Goal: Check status: Check status

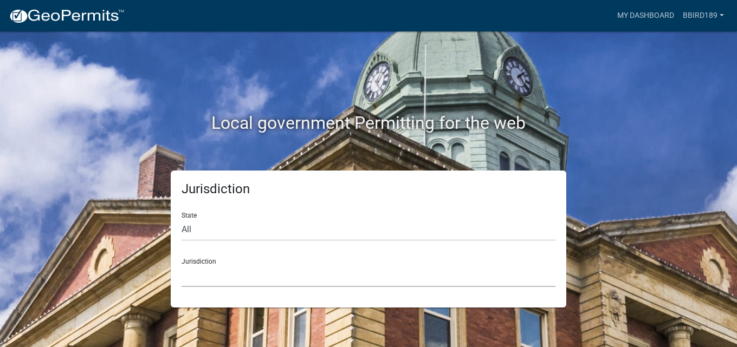
click at [201, 280] on select "[GEOGRAPHIC_DATA], [US_STATE] [GEOGRAPHIC_DATA], [US_STATE][PERSON_NAME][GEOGRA…" at bounding box center [369, 276] width 374 height 22
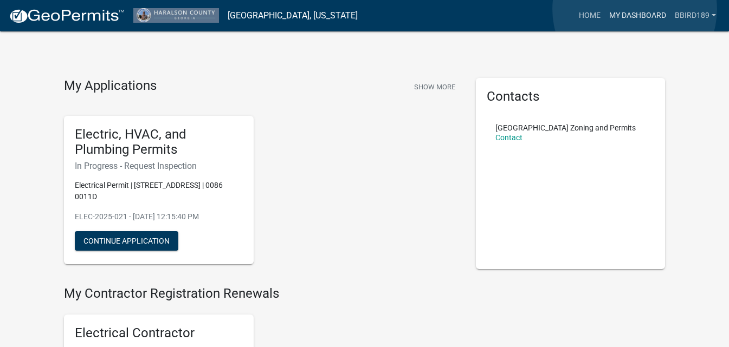
click at [635, 9] on link "My Dashboard" at bounding box center [638, 15] width 66 height 21
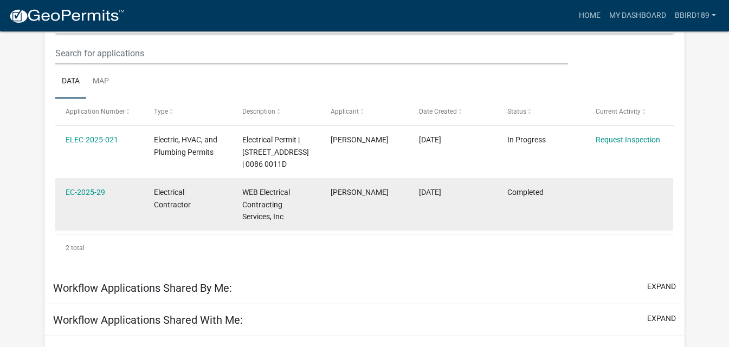
scroll to position [163, 0]
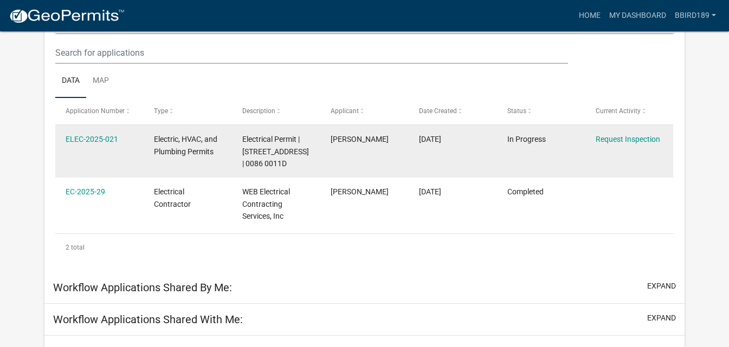
click at [251, 159] on span "Electrical Permit | [STREET_ADDRESS] | 0086 0011D" at bounding box center [275, 152] width 67 height 34
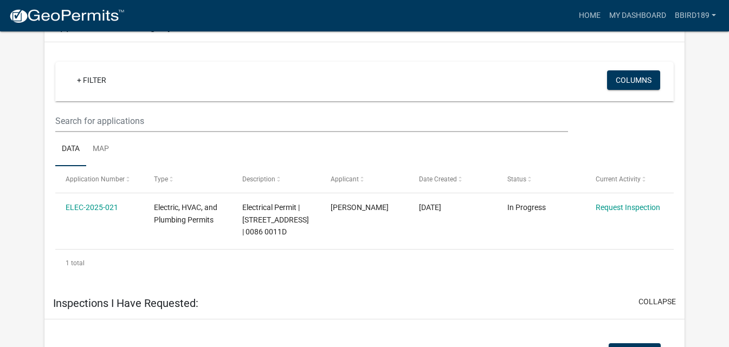
scroll to position [523, 0]
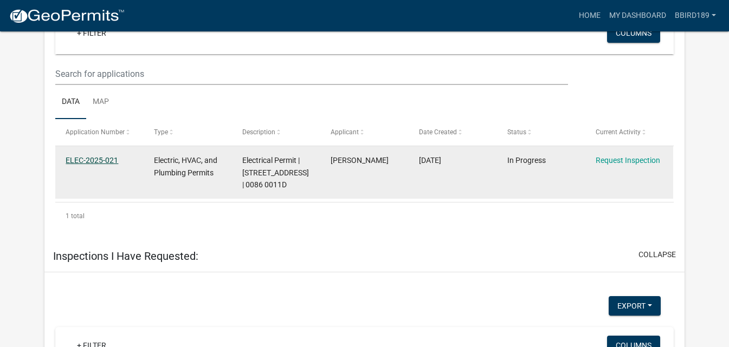
click at [94, 161] on link "ELEC-2025-021" at bounding box center [92, 160] width 53 height 9
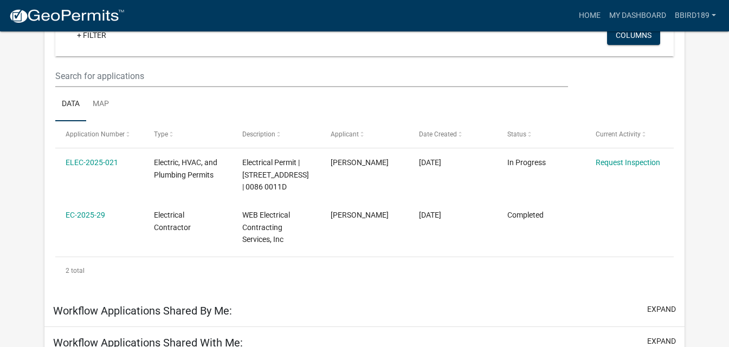
scroll to position [215, 0]
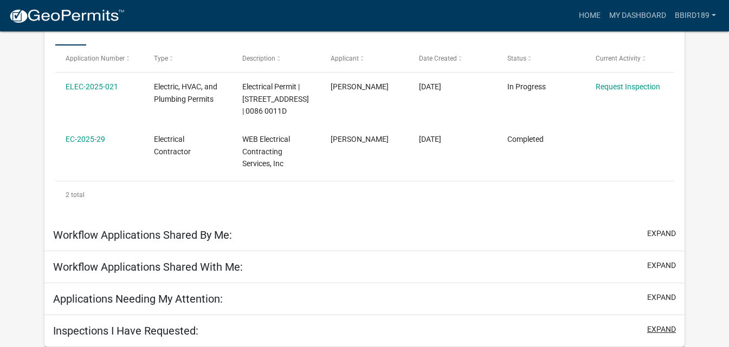
click at [670, 325] on button "expand" at bounding box center [661, 329] width 29 height 11
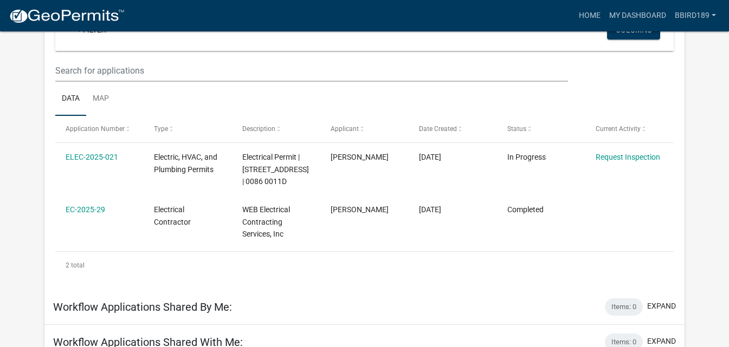
scroll to position [115, 0]
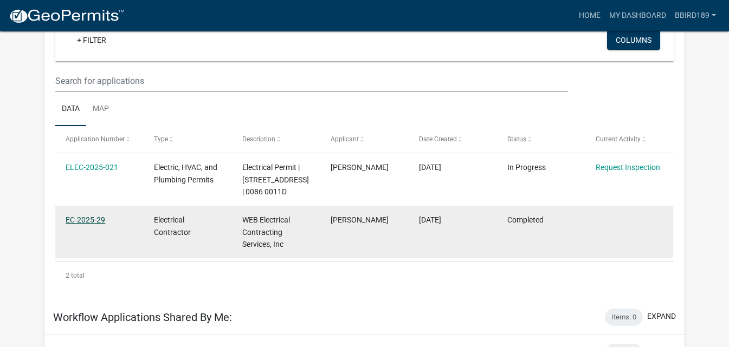
click at [101, 220] on link "EC-2025-29" at bounding box center [86, 220] width 40 height 9
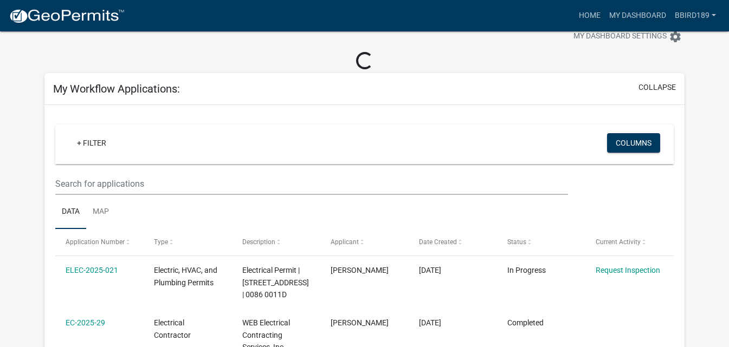
scroll to position [115, 0]
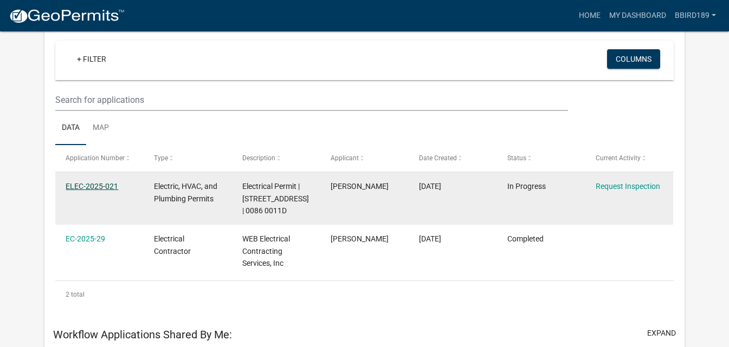
click at [82, 189] on link "ELEC-2025-021" at bounding box center [92, 186] width 53 height 9
